Goal: Book appointment/travel/reservation

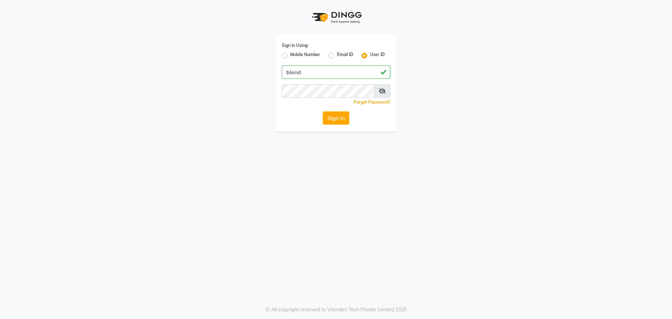
type input "blend"
click at [323, 111] on button "Sign In" at bounding box center [336, 117] width 27 height 13
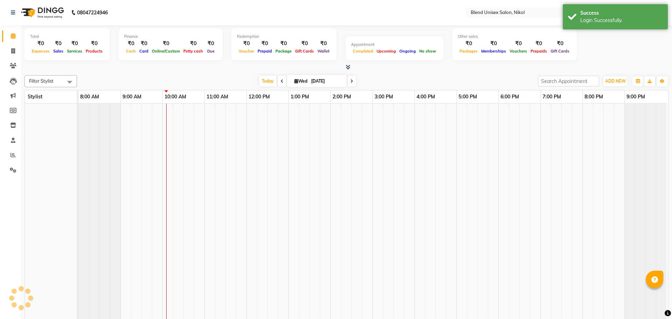
select select "en"
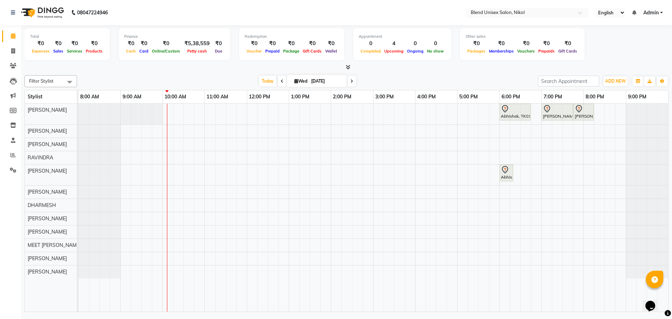
click at [204, 78] on div "[DATE] [DATE]" at bounding box center [307, 81] width 454 height 10
click at [127, 82] on div "[DATE] [DATE]" at bounding box center [307, 81] width 454 height 10
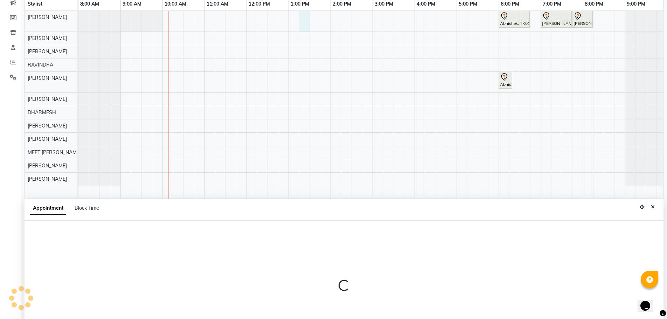
scroll to position [132, 0]
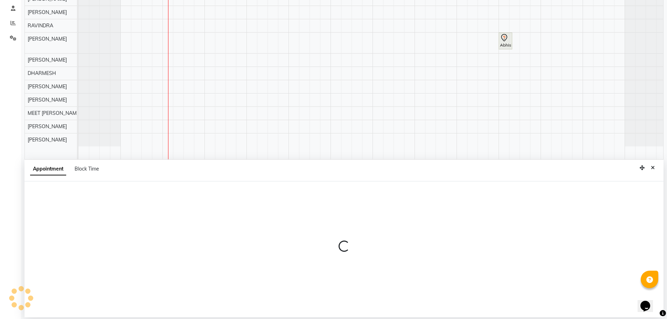
select select "45624"
select select "795"
select select "tentative"
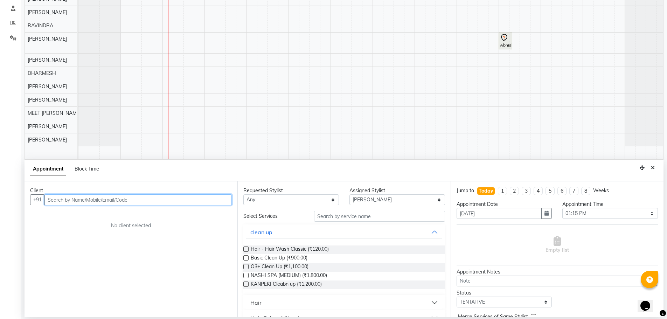
click at [63, 199] on input "text" at bounding box center [137, 199] width 187 height 11
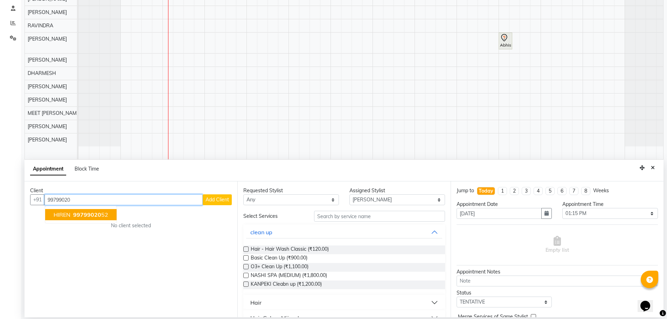
click at [75, 217] on span "99799020" at bounding box center [87, 214] width 28 height 7
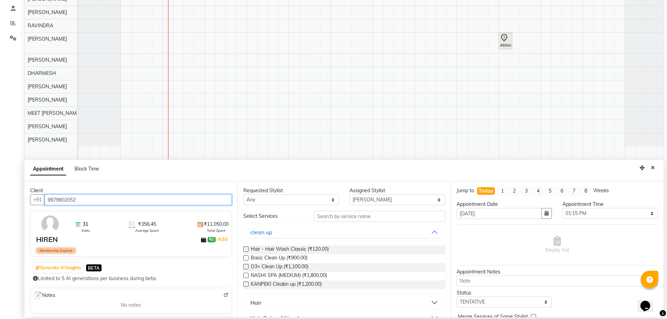
type input "9979902052"
drag, startPoint x: 255, startPoint y: 201, endPoint x: 258, endPoint y: 207, distance: 6.3
click at [257, 201] on select "Any AJAY NAI [PERSON_NAME] [PERSON_NAME] [PERSON_NAME] MEET [PERSON_NAME] [PERS…" at bounding box center [291, 199] width 96 height 11
select select "45624"
click at [243, 194] on select "Any AJAY NAI [PERSON_NAME] [PERSON_NAME] [PERSON_NAME] MEET [PERSON_NAME] [PERS…" at bounding box center [291, 199] width 96 height 11
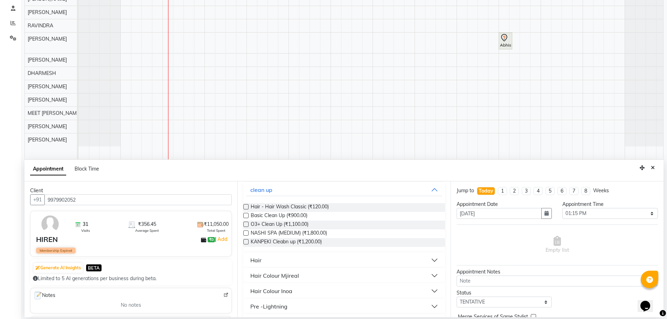
scroll to position [105, 0]
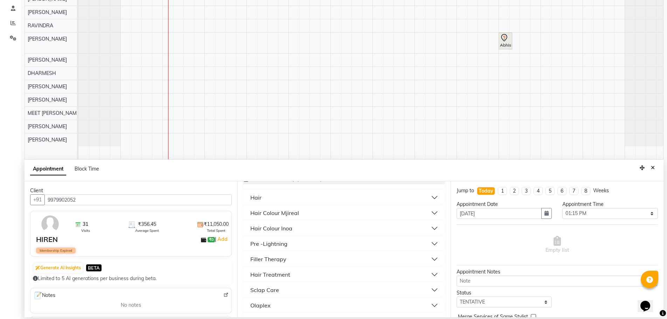
click at [267, 197] on button "Hair" at bounding box center [344, 197] width 196 height 13
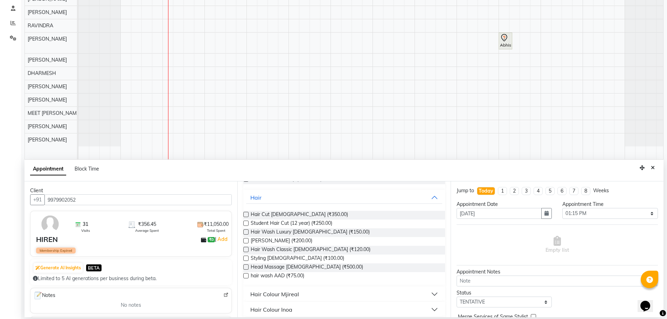
click at [247, 212] on label at bounding box center [245, 214] width 5 height 5
click at [247, 213] on input "checkbox" at bounding box center [245, 215] width 5 height 5
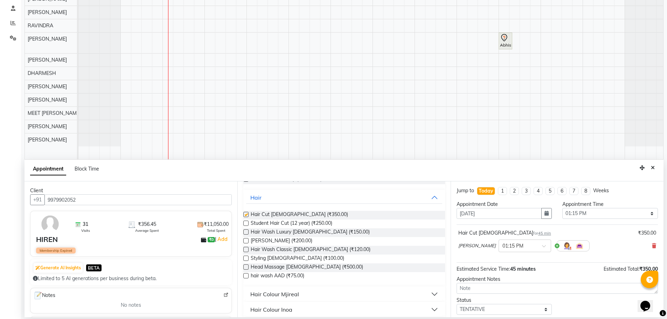
checkbox input "false"
click at [244, 241] on label at bounding box center [245, 240] width 5 height 5
click at [244, 241] on input "checkbox" at bounding box center [245, 241] width 5 height 5
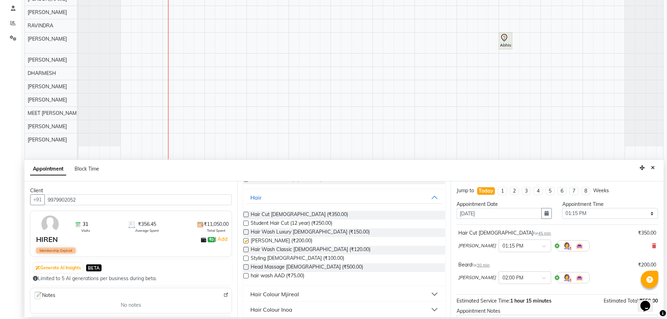
checkbox input "false"
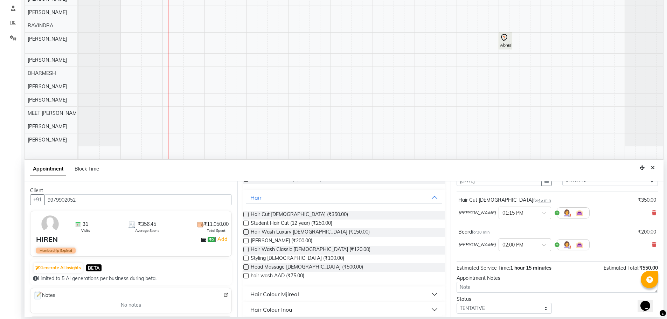
scroll to position [73, 0]
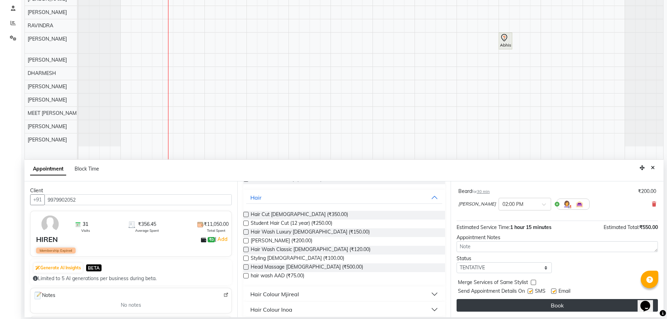
click at [545, 305] on button "Book" at bounding box center [556, 305] width 201 height 13
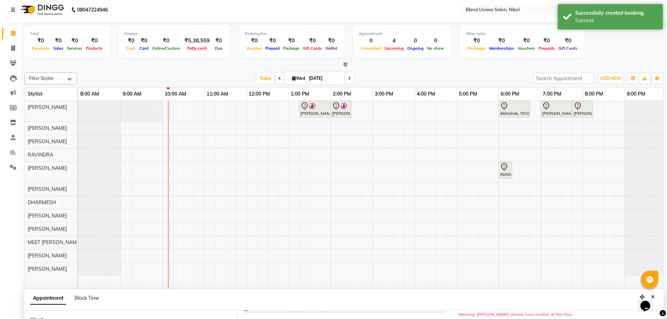
scroll to position [70, 0]
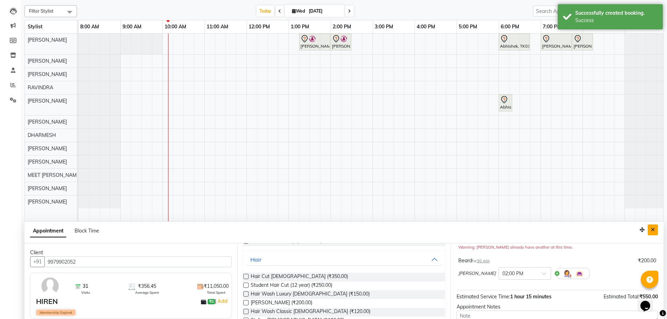
click at [652, 230] on icon "Close" at bounding box center [653, 229] width 4 height 5
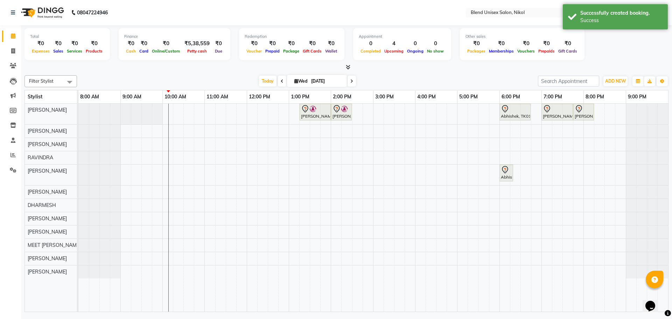
click at [210, 70] on div at bounding box center [346, 67] width 644 height 7
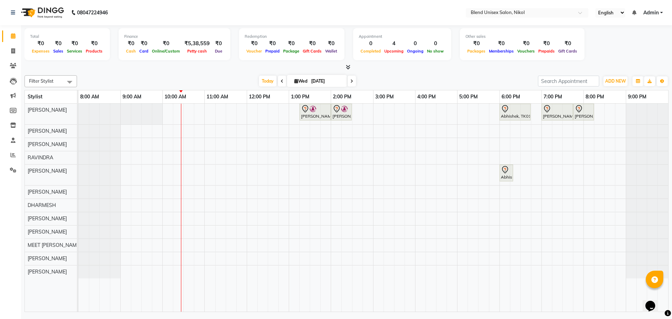
click at [320, 284] on tr at bounding box center [373, 208] width 590 height 208
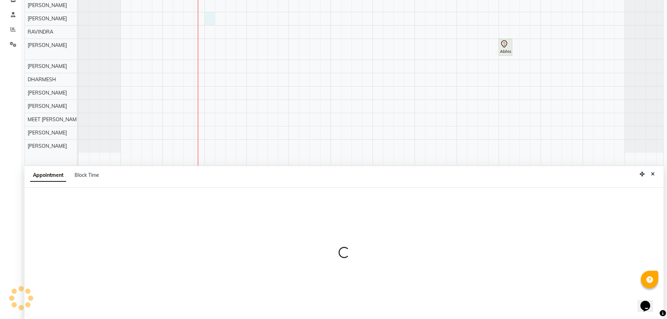
select select "79552"
select select "tentative"
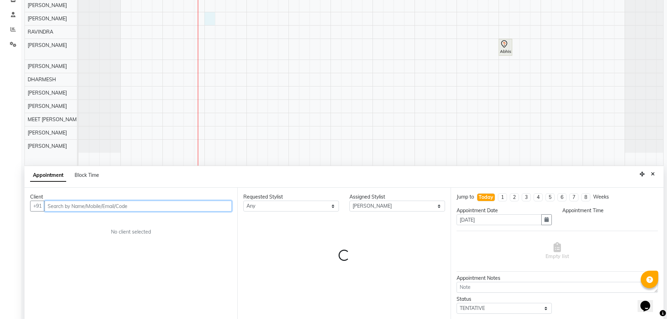
scroll to position [132, 0]
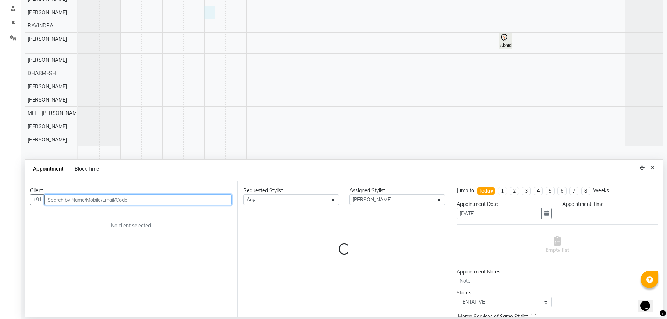
select select "660"
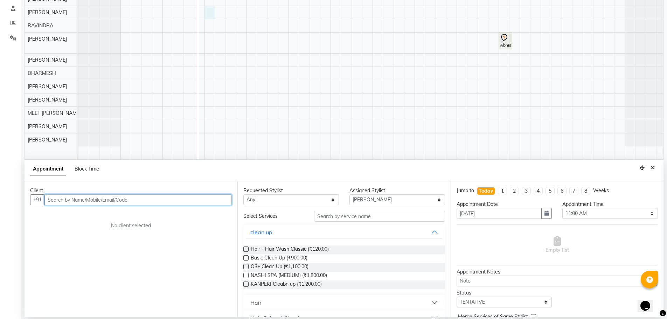
click at [122, 202] on input "text" at bounding box center [137, 199] width 187 height 11
click at [132, 198] on input "text" at bounding box center [137, 199] width 187 height 11
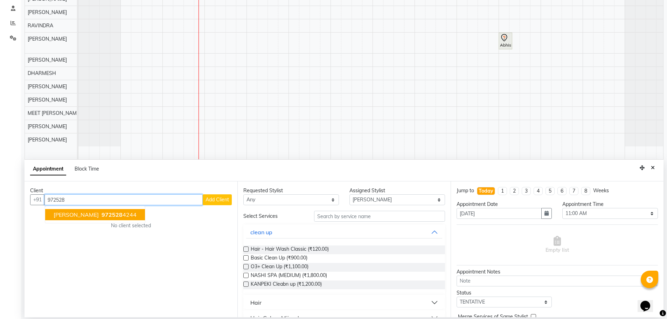
click at [66, 214] on span "[PERSON_NAME]" at bounding box center [76, 214] width 45 height 7
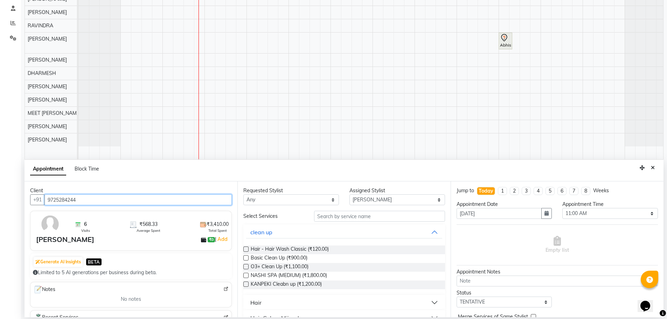
type input "9725284244"
drag, startPoint x: 266, startPoint y: 200, endPoint x: 261, endPoint y: 199, distance: 4.9
click at [266, 200] on select "Any AJAY NAI [PERSON_NAME] [PERSON_NAME] [PERSON_NAME] MEET [PERSON_NAME] [PERS…" at bounding box center [291, 199] width 96 height 11
select select "79552"
click at [243, 194] on select "Any AJAY NAI [PERSON_NAME] [PERSON_NAME] [PERSON_NAME] MEET [PERSON_NAME] [PERS…" at bounding box center [291, 199] width 96 height 11
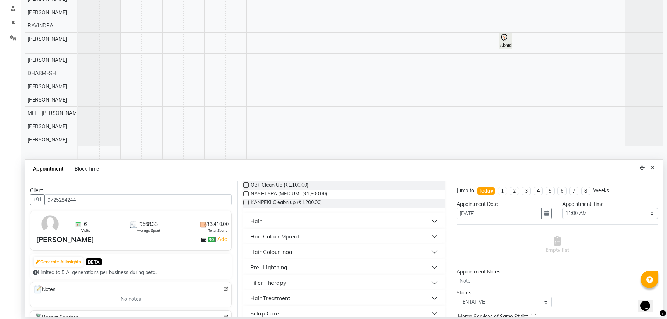
scroll to position [105, 0]
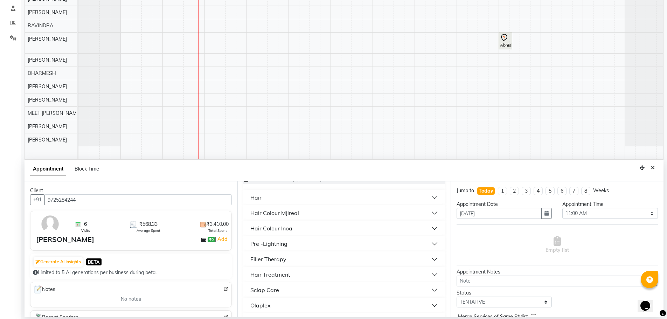
click at [287, 199] on button "Hair" at bounding box center [344, 197] width 196 height 13
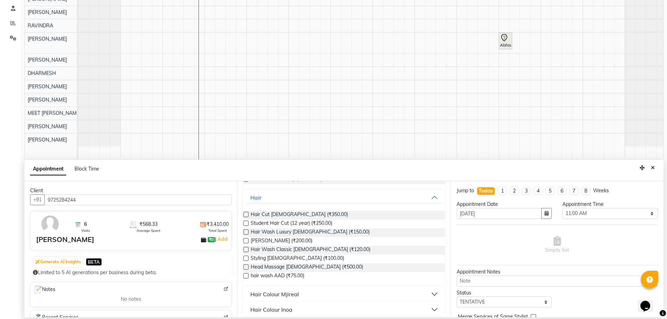
click at [245, 213] on label at bounding box center [245, 214] width 5 height 5
click at [245, 213] on input "checkbox" at bounding box center [245, 215] width 5 height 5
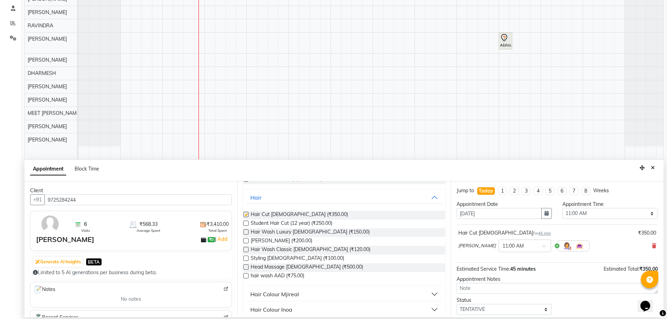
checkbox input "false"
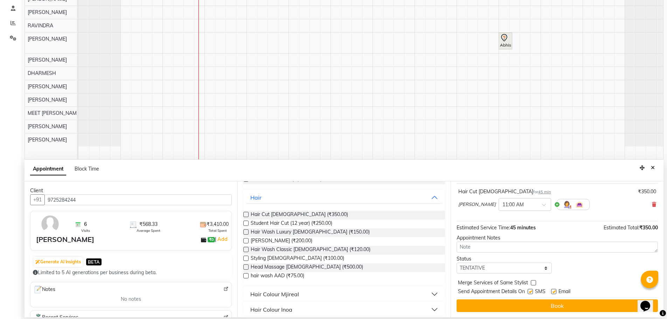
scroll to position [42, 0]
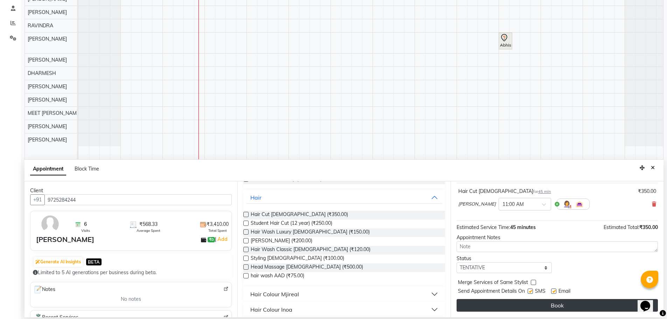
click at [482, 308] on button "Book" at bounding box center [556, 305] width 201 height 13
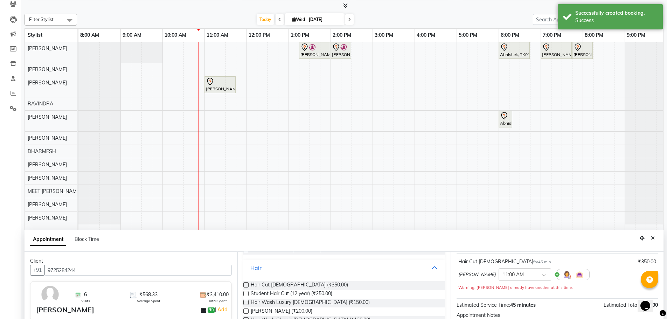
scroll to position [105, 0]
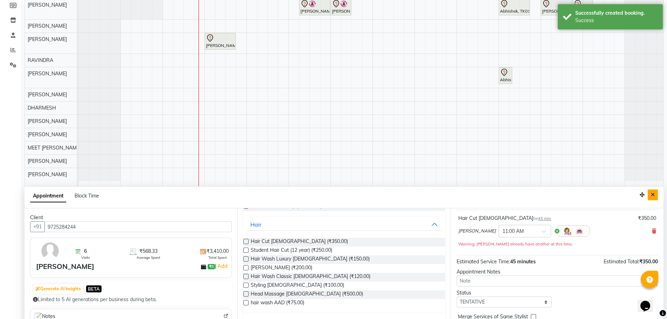
click at [652, 194] on icon "Close" at bounding box center [653, 194] width 4 height 5
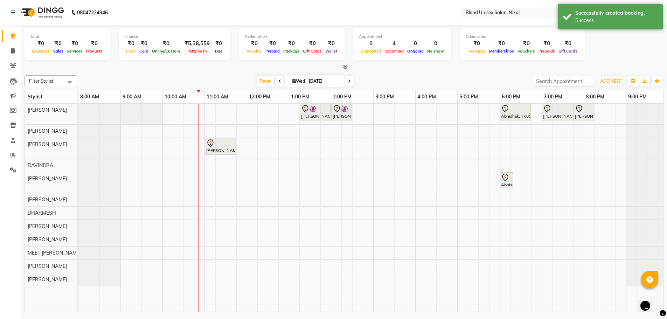
scroll to position [0, 0]
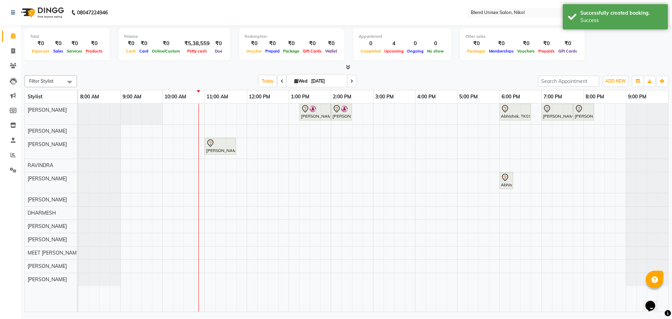
click at [281, 83] on icon at bounding box center [282, 81] width 3 height 4
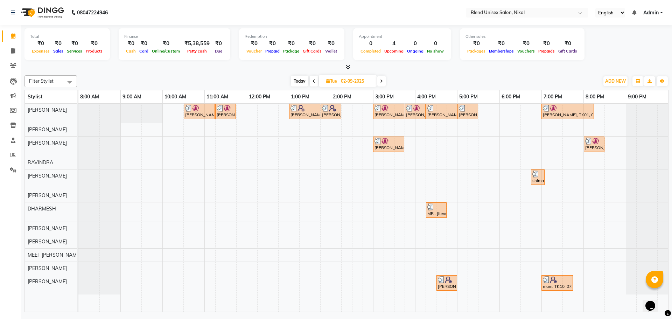
click at [381, 79] on icon at bounding box center [381, 81] width 3 height 4
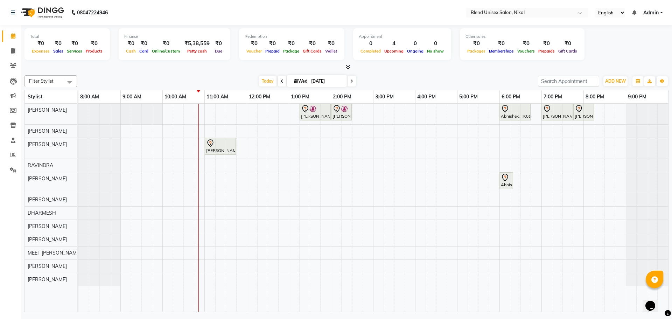
click at [282, 79] on span at bounding box center [282, 81] width 8 height 11
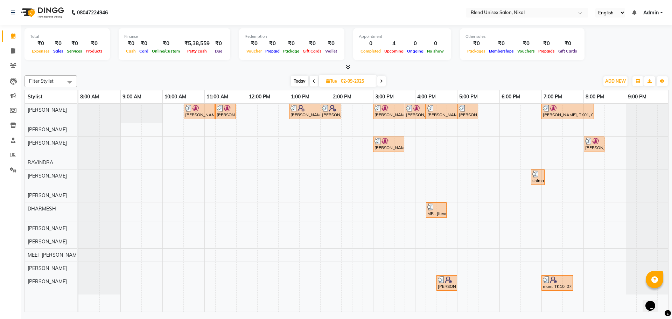
click at [382, 81] on icon at bounding box center [381, 81] width 3 height 4
type input "[DATE]"
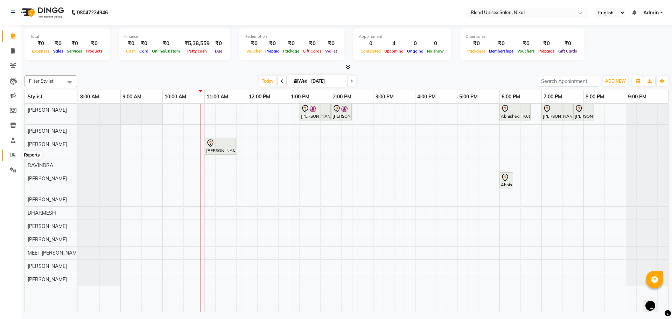
click at [11, 153] on icon at bounding box center [12, 154] width 5 height 5
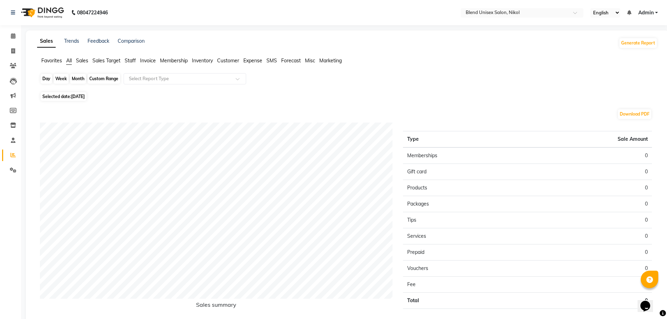
click at [44, 75] on div "Day" at bounding box center [47, 79] width 12 height 10
select select "9"
select select "2025"
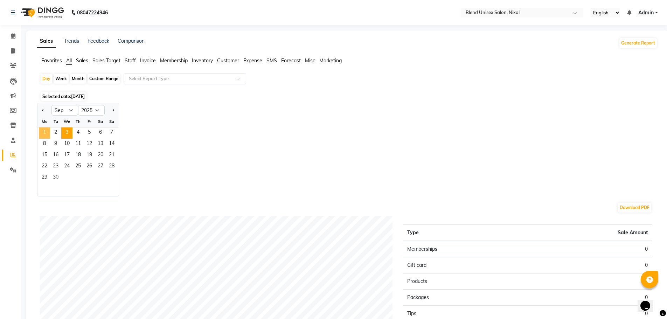
click at [44, 132] on span "1" at bounding box center [44, 132] width 11 height 11
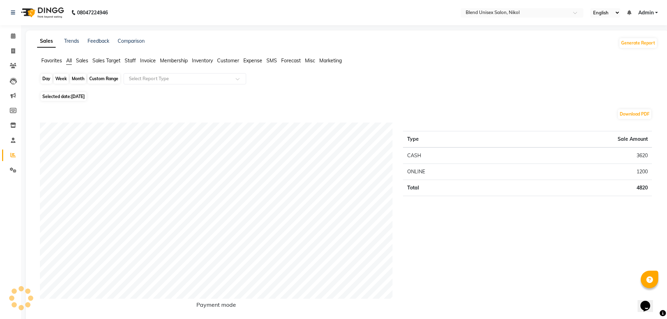
click at [49, 79] on div "Day" at bounding box center [47, 79] width 12 height 10
select select "9"
select select "2025"
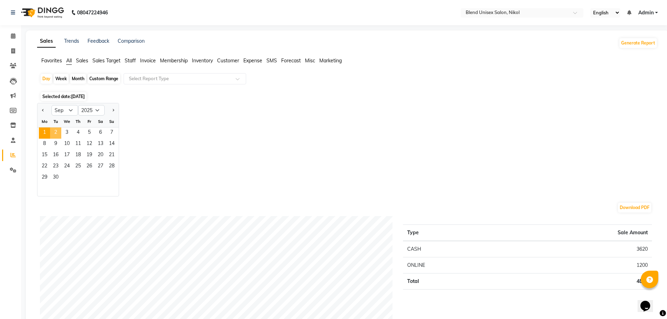
drag, startPoint x: 54, startPoint y: 131, endPoint x: 59, endPoint y: 129, distance: 5.8
click at [55, 131] on span "2" at bounding box center [55, 132] width 11 height 11
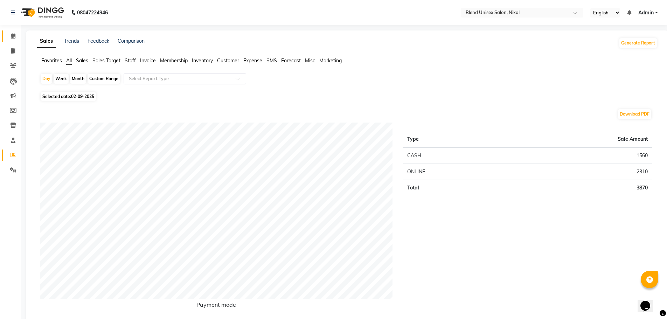
click at [13, 36] on icon at bounding box center [13, 35] width 5 height 5
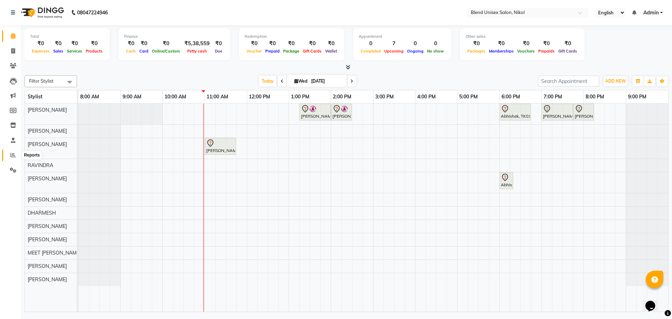
click at [13, 155] on icon at bounding box center [12, 154] width 5 height 5
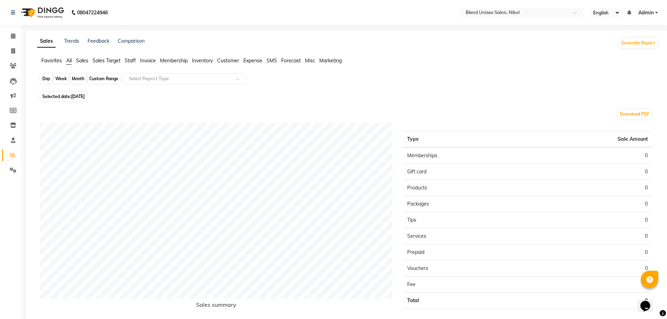
click at [47, 78] on div "Day" at bounding box center [47, 79] width 12 height 10
select select "9"
select select "2025"
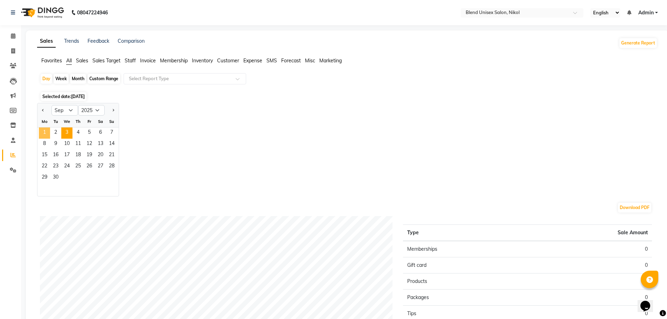
click at [43, 131] on span "1" at bounding box center [44, 132] width 11 height 11
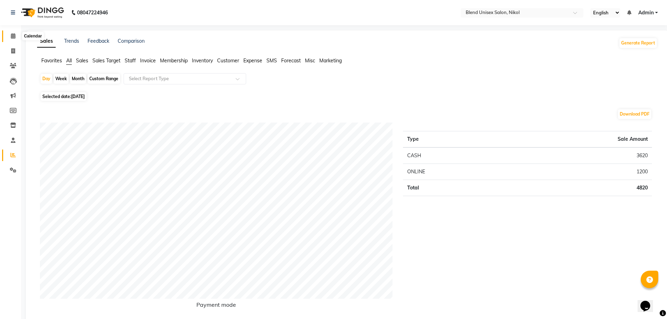
click at [14, 35] on icon at bounding box center [13, 35] width 5 height 5
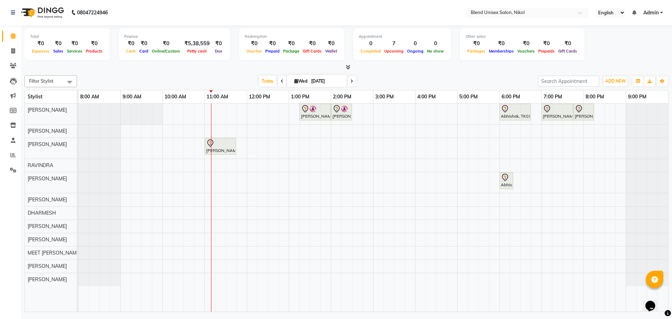
click at [485, 0] on html "08047224946 Select Location × Blend Unisex Salon, Nikol English ENGLISH Español…" at bounding box center [336, 159] width 672 height 319
